Goal: Navigation & Orientation: Find specific page/section

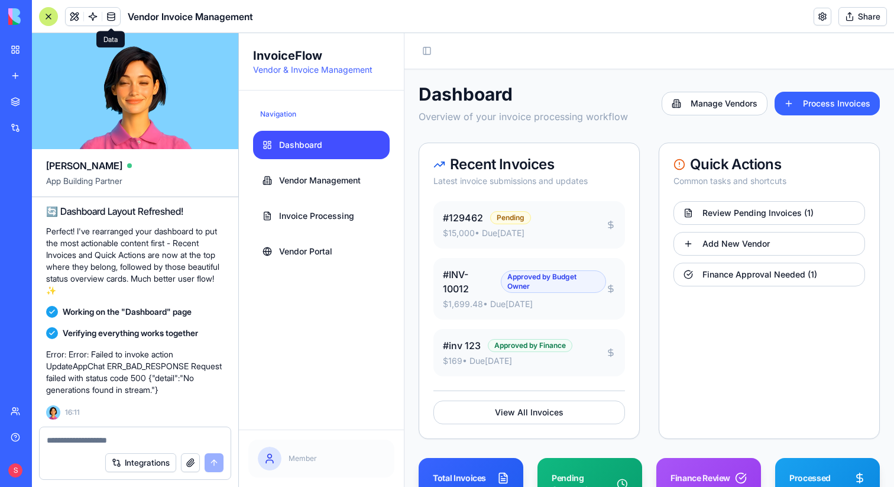
click at [109, 17] on link at bounding box center [111, 17] width 18 height 18
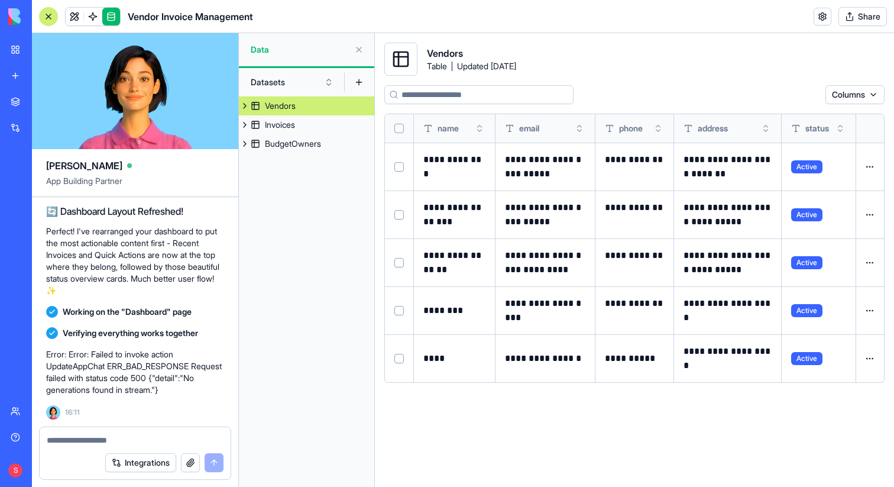
click at [47, 19] on div at bounding box center [48, 16] width 19 height 19
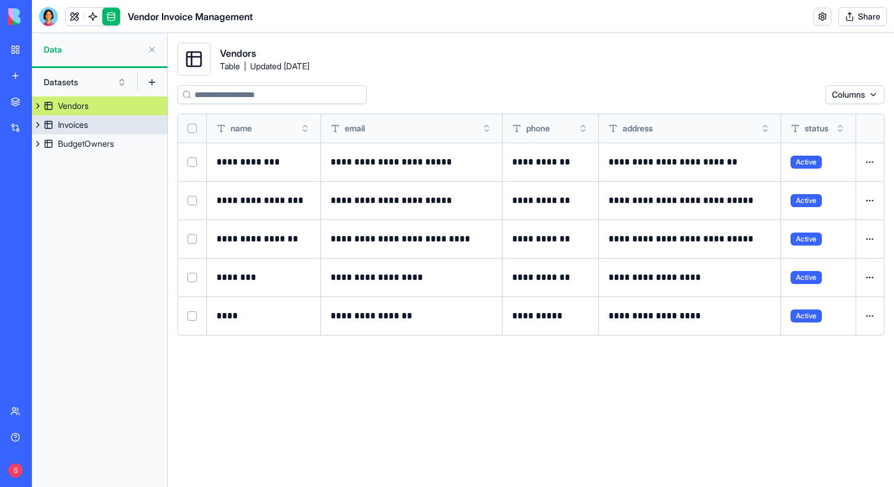
click at [60, 125] on div "Invoices" at bounding box center [73, 125] width 30 height 12
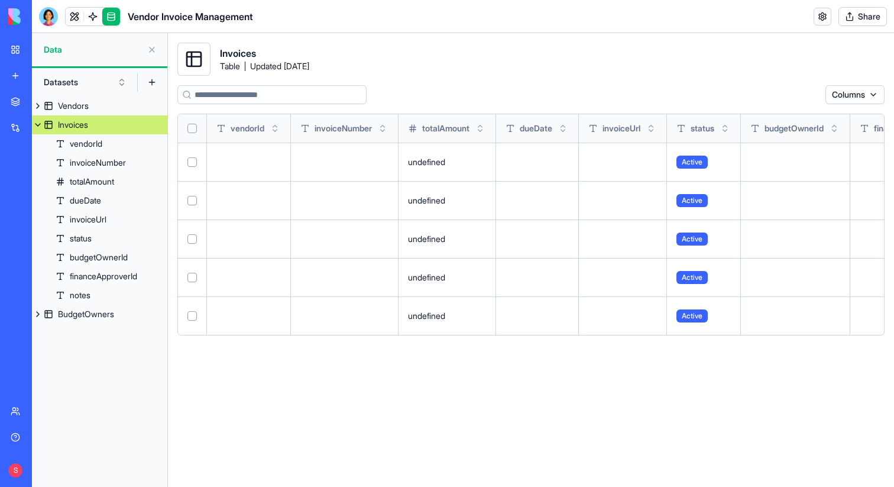
click at [37, 126] on button at bounding box center [38, 124] width 12 height 19
